Goal: Find specific fact: Find specific fact

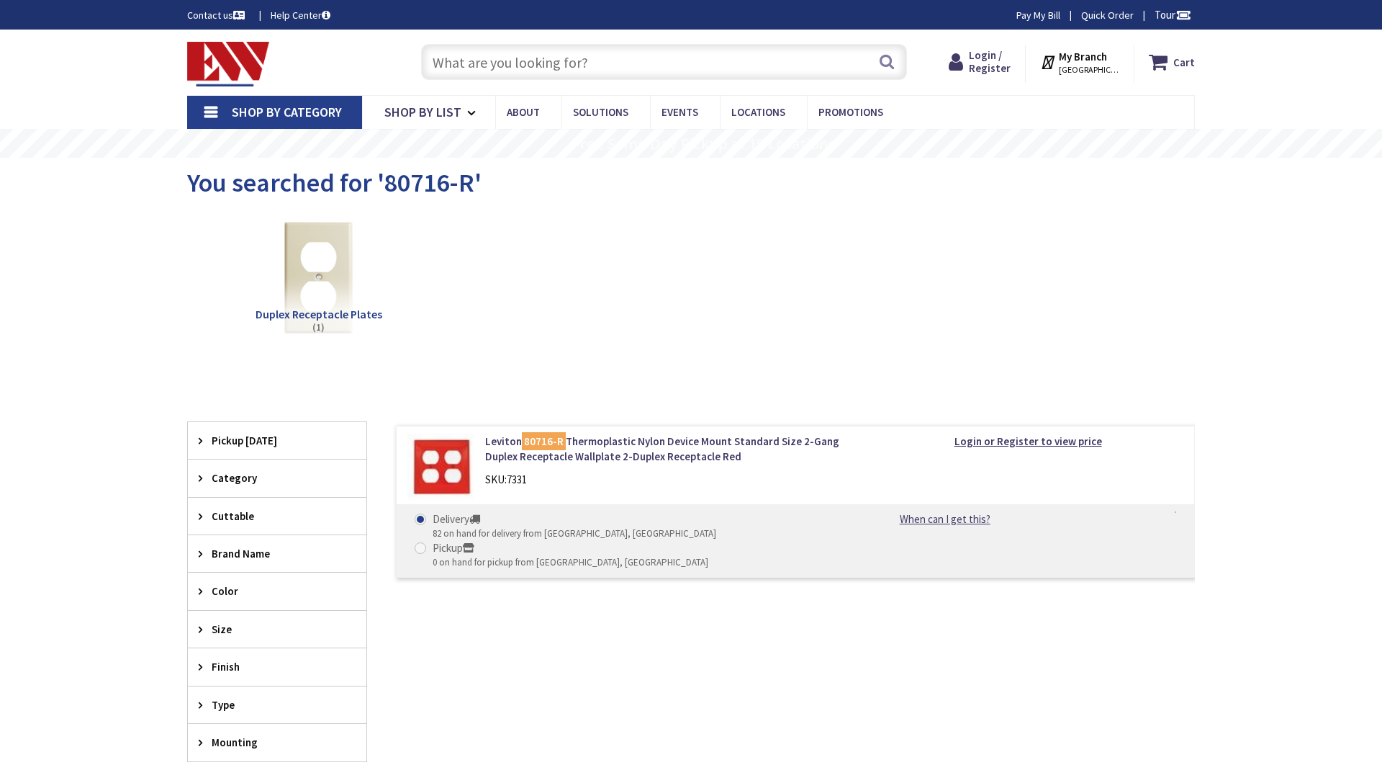
type input "[PERSON_NAME] & [PERSON_NAME], [GEOGRAPHIC_DATA], [GEOGRAPHIC_DATA]"
